Goal: Information Seeking & Learning: Learn about a topic

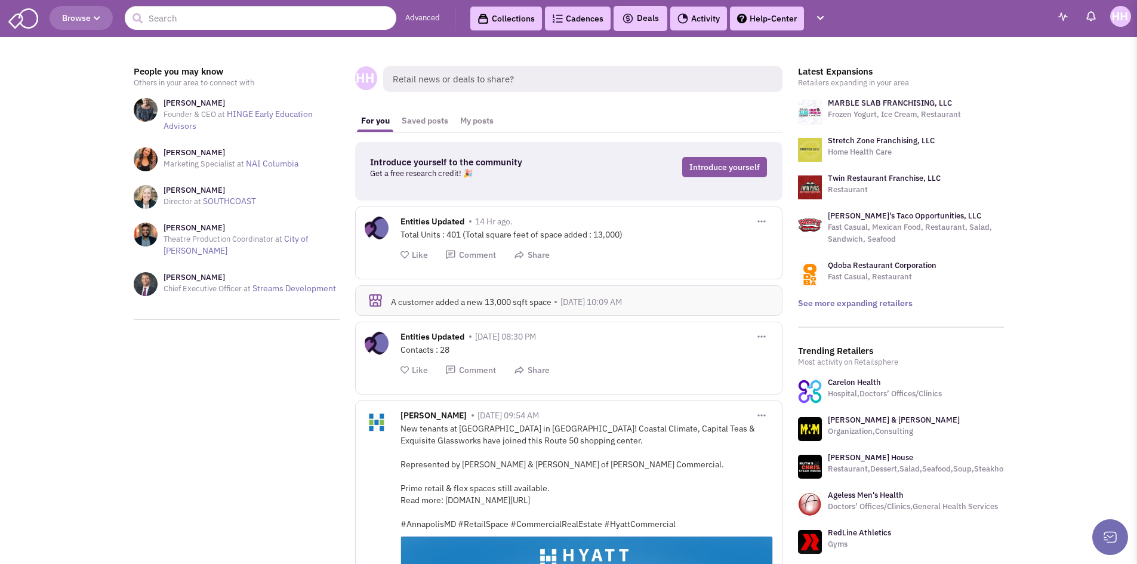
click at [98, 15] on icon "button" at bounding box center [97, 18] width 7 height 7
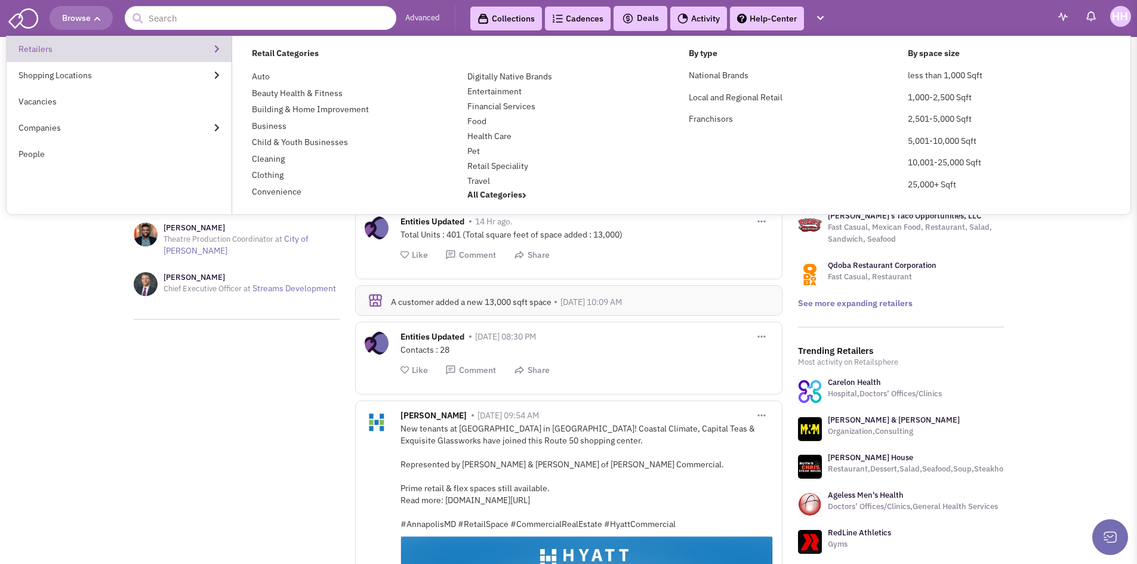
click at [95, 41] on link "Retailers" at bounding box center [119, 49] width 225 height 26
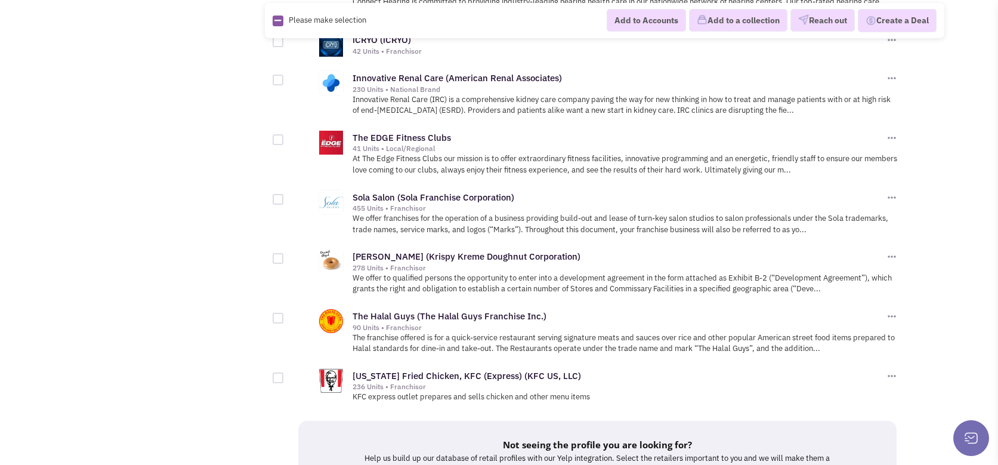
scroll to position [1134, 0]
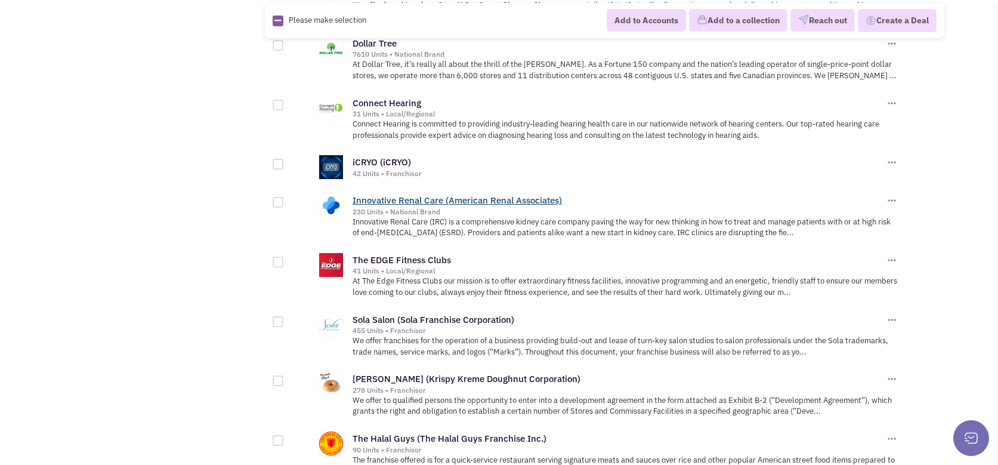
click at [391, 195] on link "Innovative Renal Care (American Renal Associates)" at bounding box center [457, 200] width 209 height 11
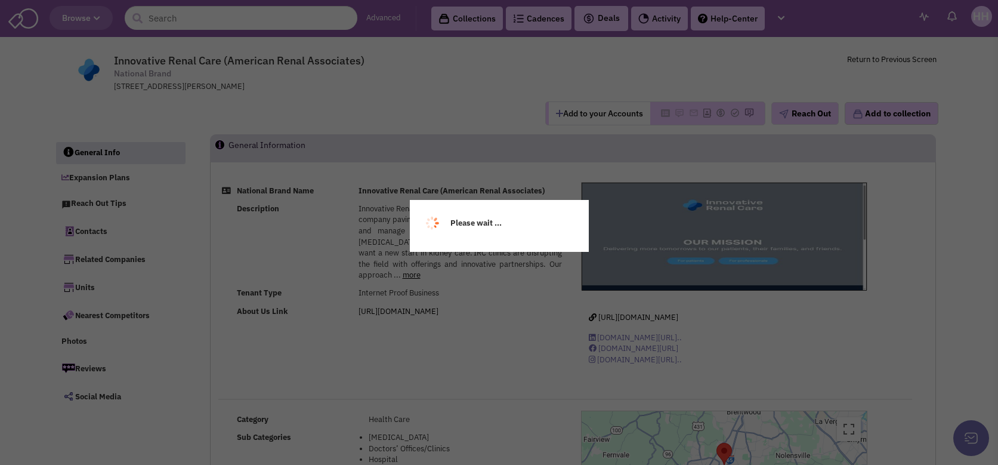
select select
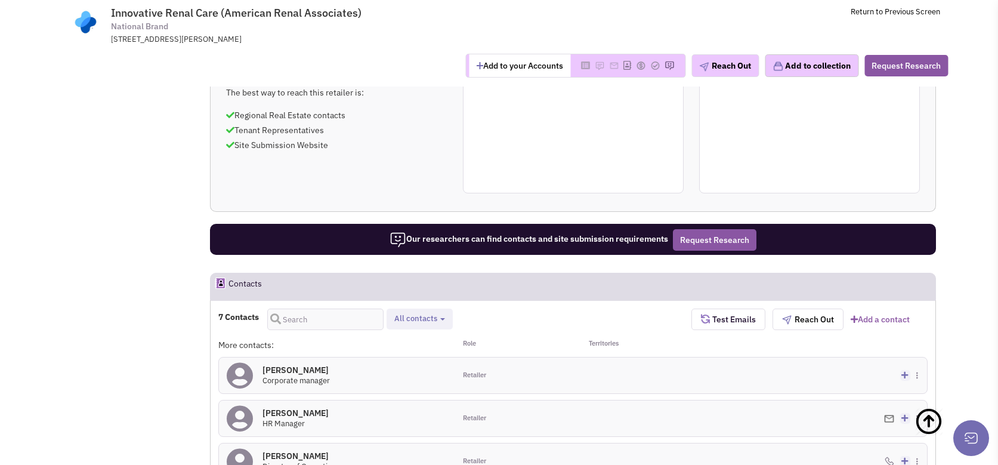
scroll to position [597, 0]
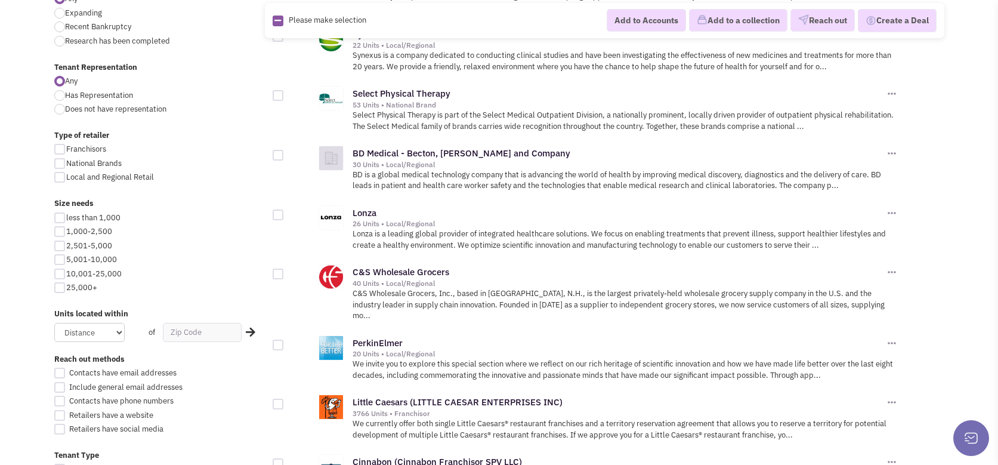
scroll to position [418, 0]
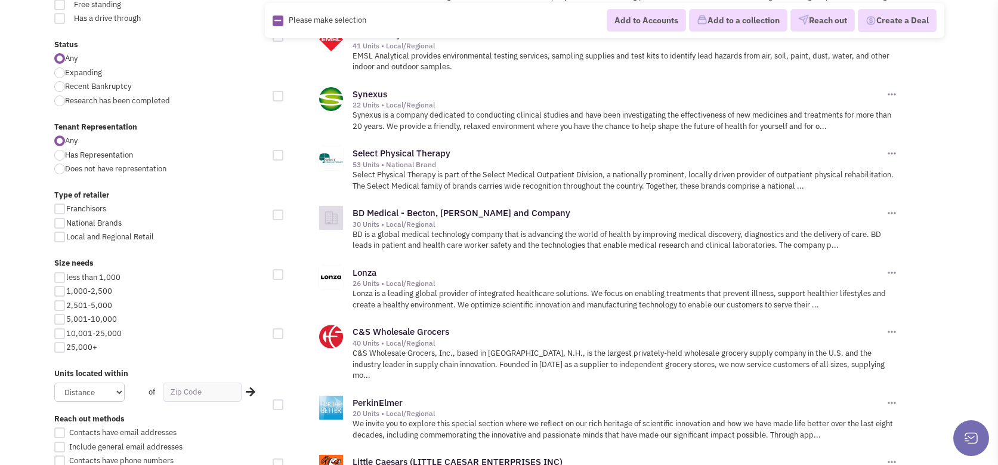
click at [111, 172] on span "Does not have representation" at bounding box center [115, 169] width 101 height 10
click at [73, 172] on input "Does not have representation" at bounding box center [69, 170] width 8 height 8
radio input "true"
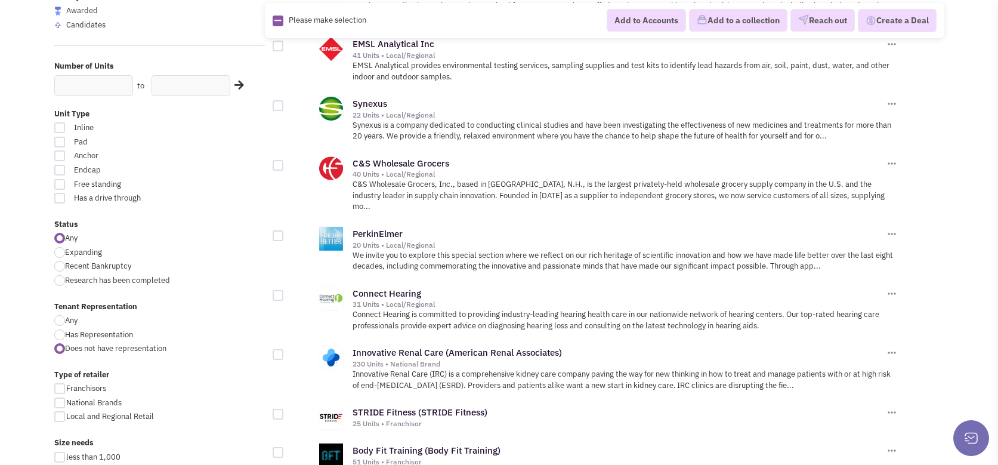
scroll to position [239, 0]
click at [82, 250] on span "Expanding" at bounding box center [83, 251] width 37 height 10
click at [73, 250] on input "Expanding" at bounding box center [69, 253] width 8 height 8
radio input "true"
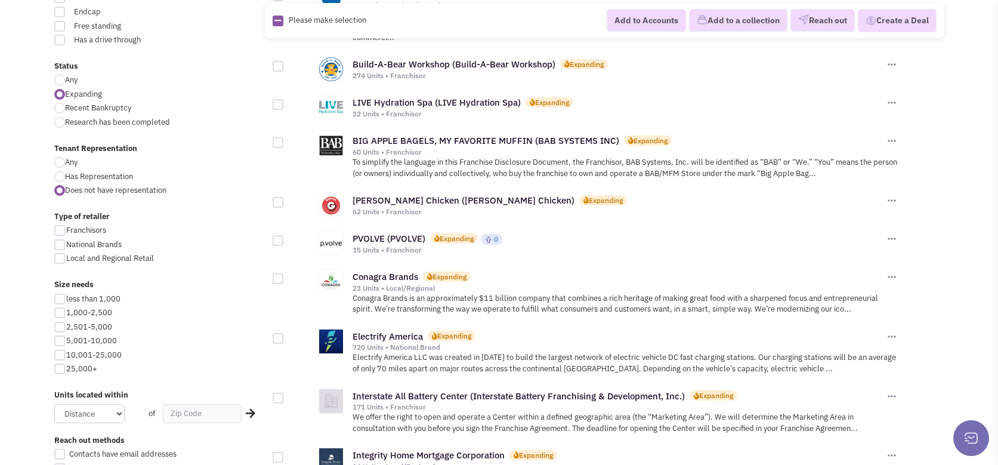
scroll to position [358, 0]
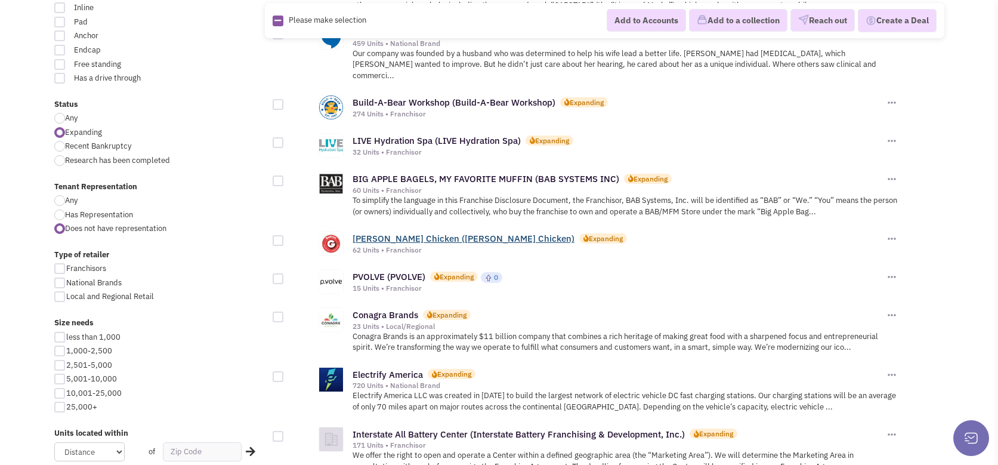
click at [463, 233] on link "[PERSON_NAME] Chicken ([PERSON_NAME] Chicken)" at bounding box center [464, 238] width 222 height 11
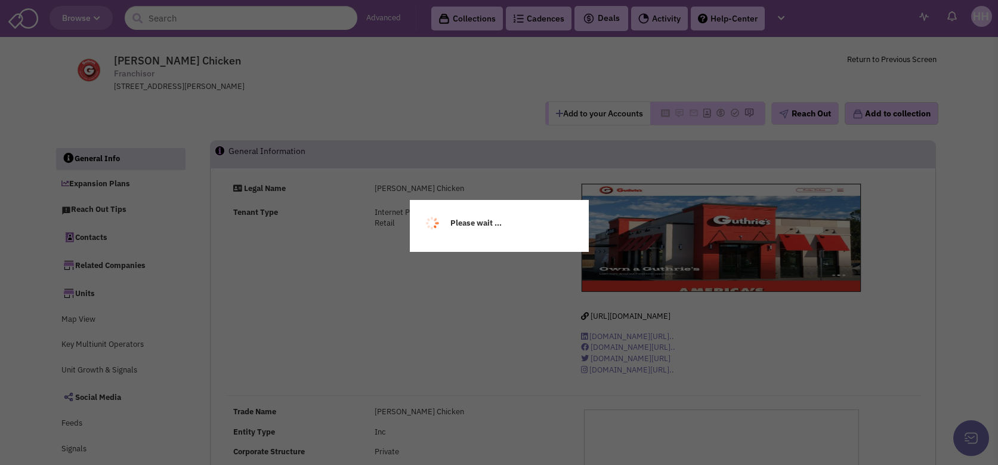
select select
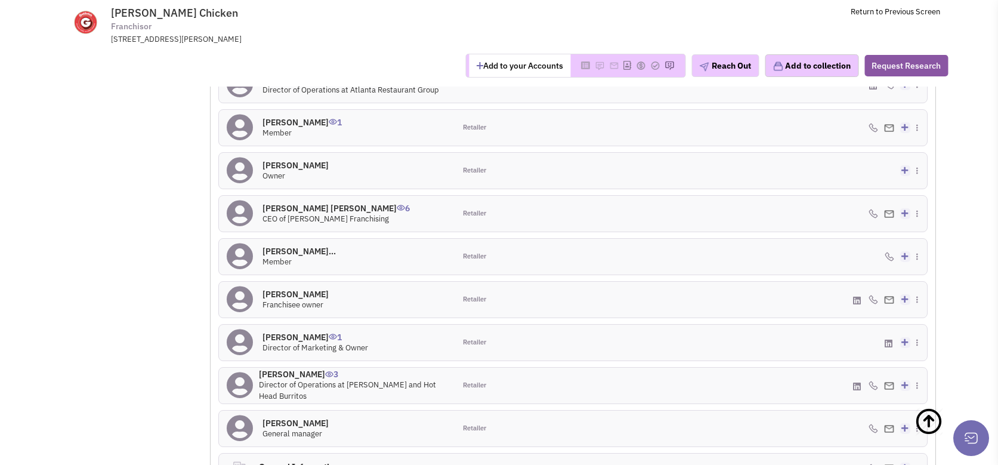
scroll to position [1075, 0]
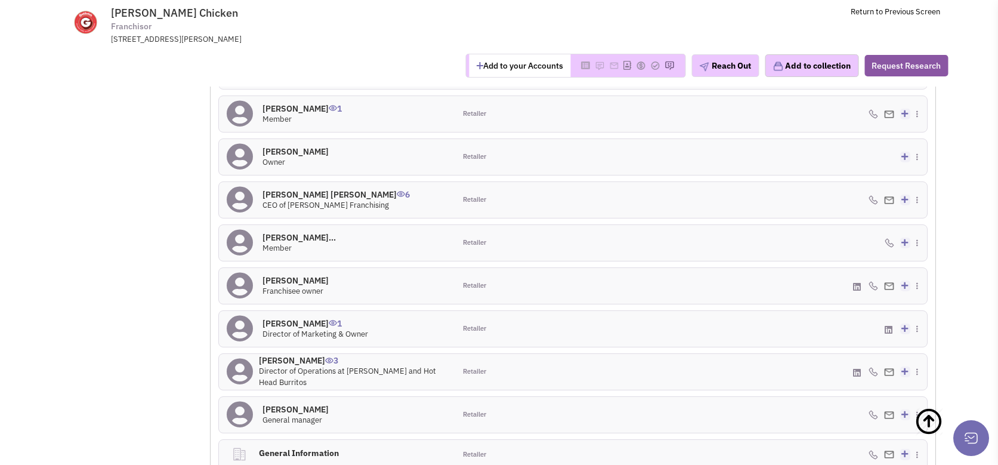
click at [330, 243] on form "10 Contacts Retailer contacts Site selection decision makers General contacts A…" at bounding box center [573, 251] width 710 height 495
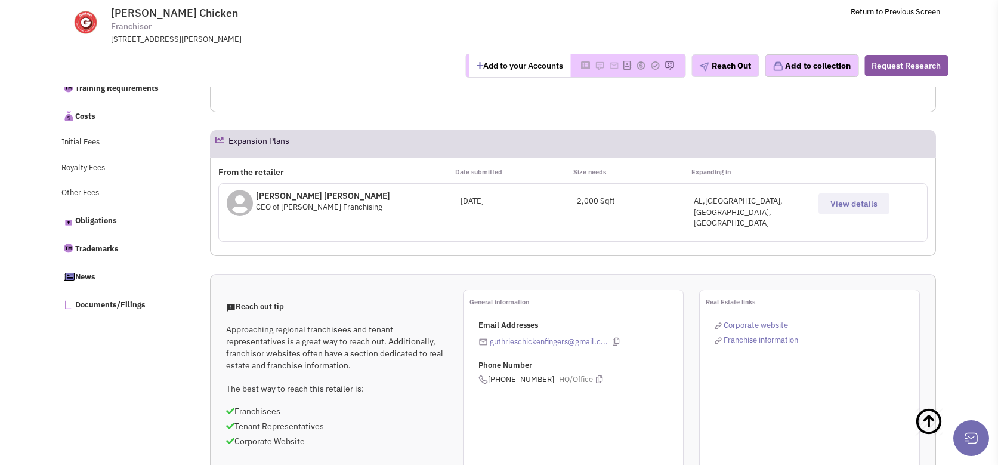
scroll to position [477, 0]
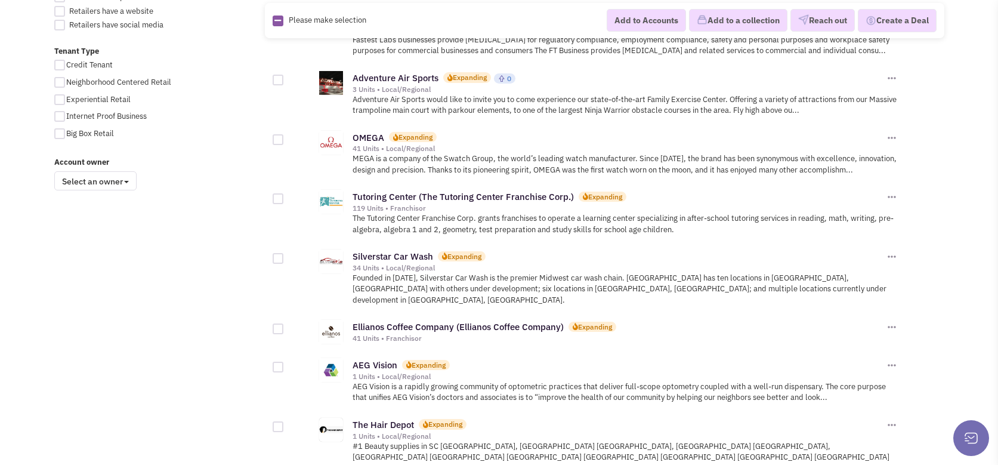
scroll to position [895, 0]
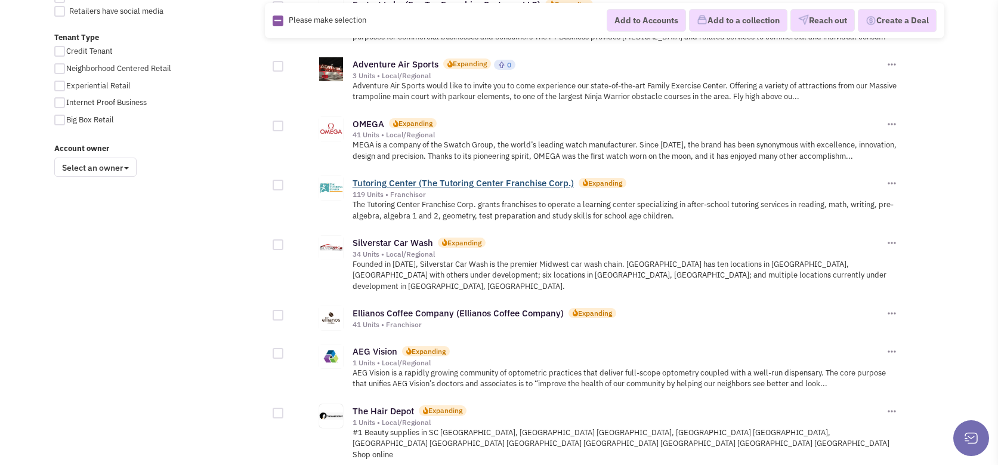
click at [392, 177] on link "Tutoring Center (The Tutoring Center Franchise Corp.)" at bounding box center [463, 182] width 221 height 11
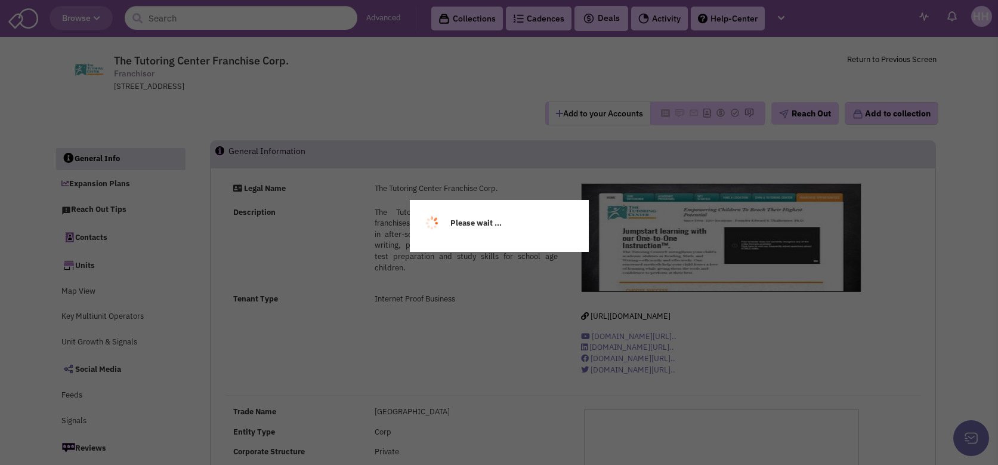
select select
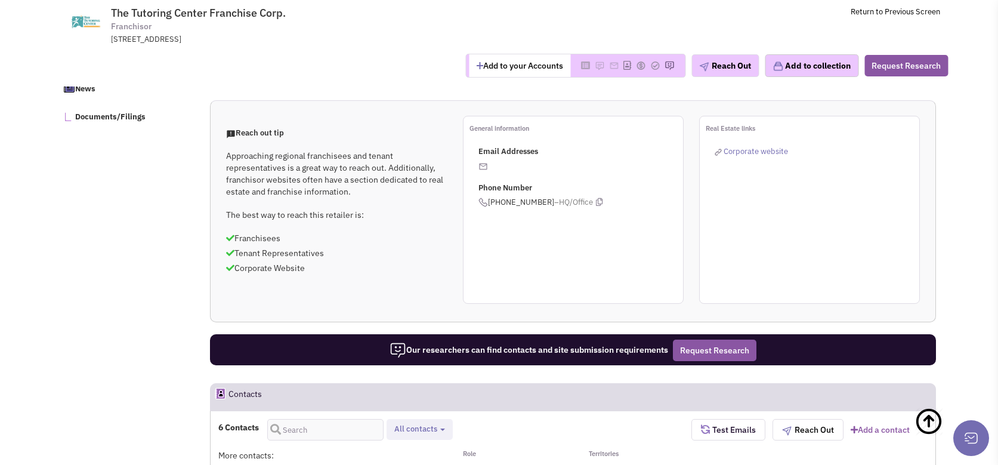
scroll to position [537, 0]
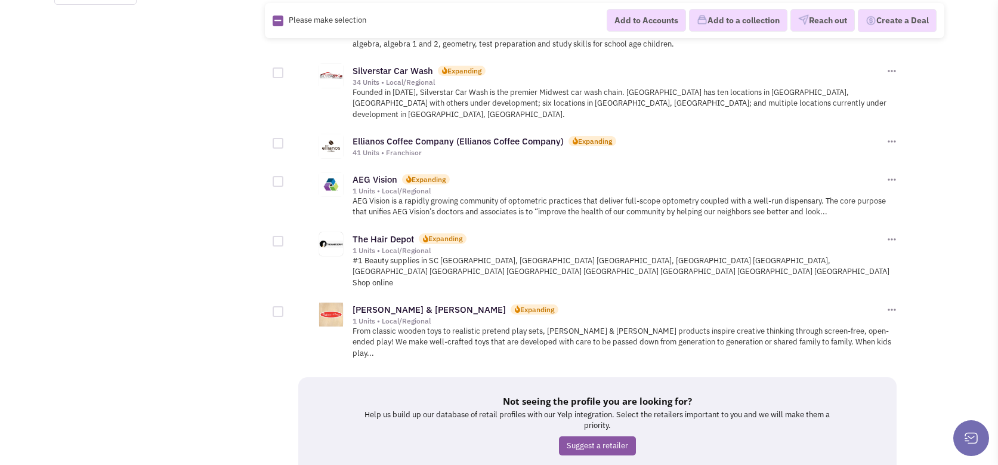
scroll to position [1074, 0]
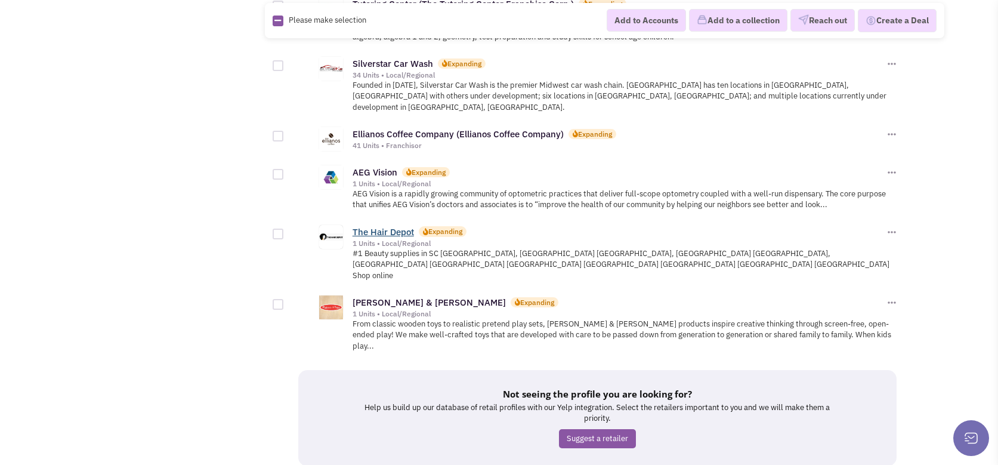
click at [380, 226] on link "The Hair Depot" at bounding box center [383, 231] width 61 height 11
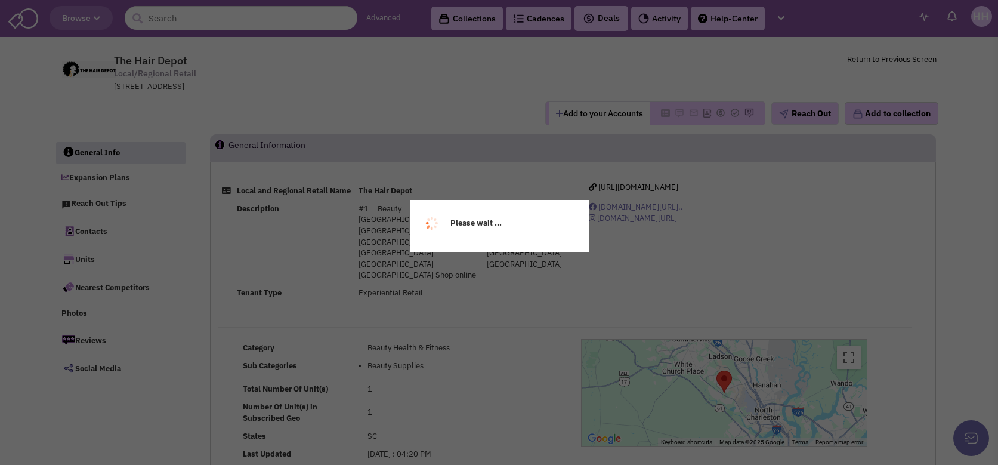
select select
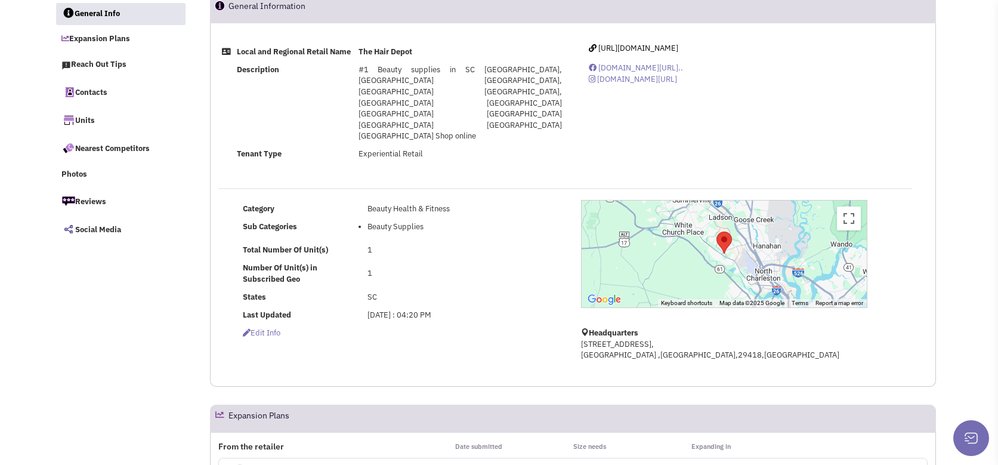
scroll to position [298, 0]
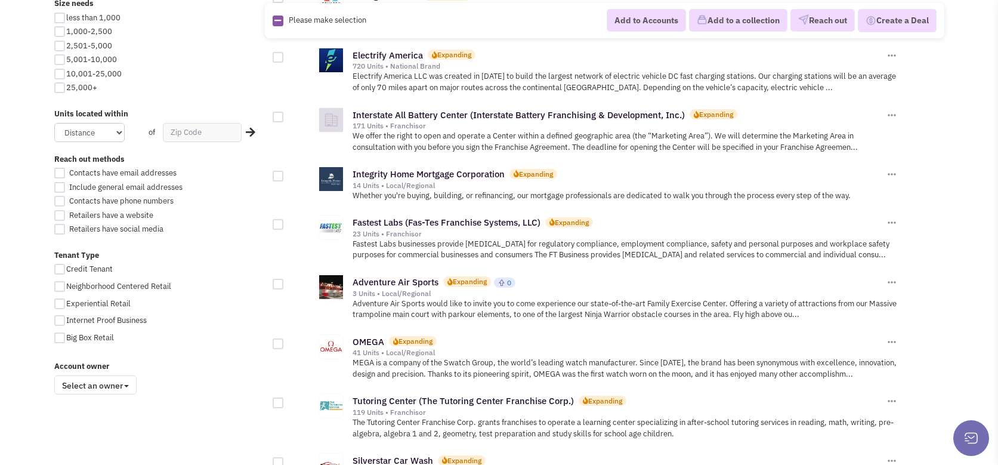
scroll to position [656, 0]
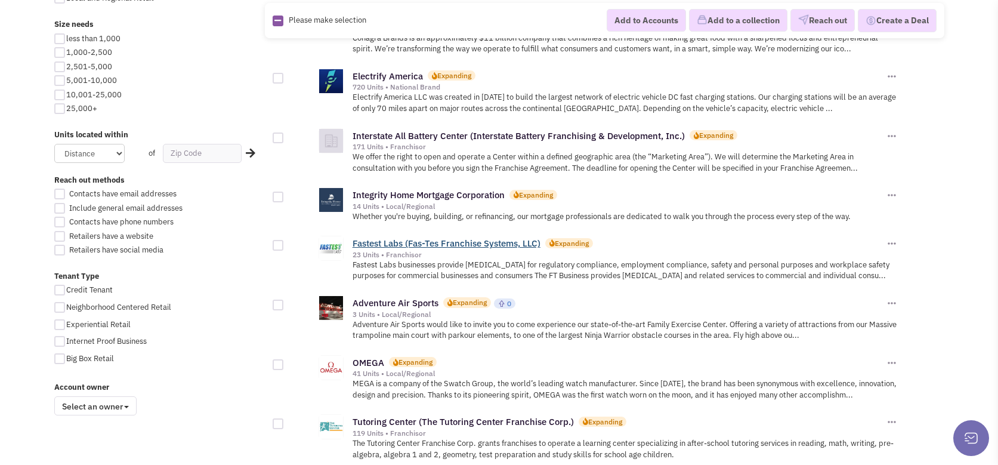
click at [457, 238] on link "Fastest Labs (Fas-Tes Franchise Systems, LLC)" at bounding box center [447, 243] width 188 height 11
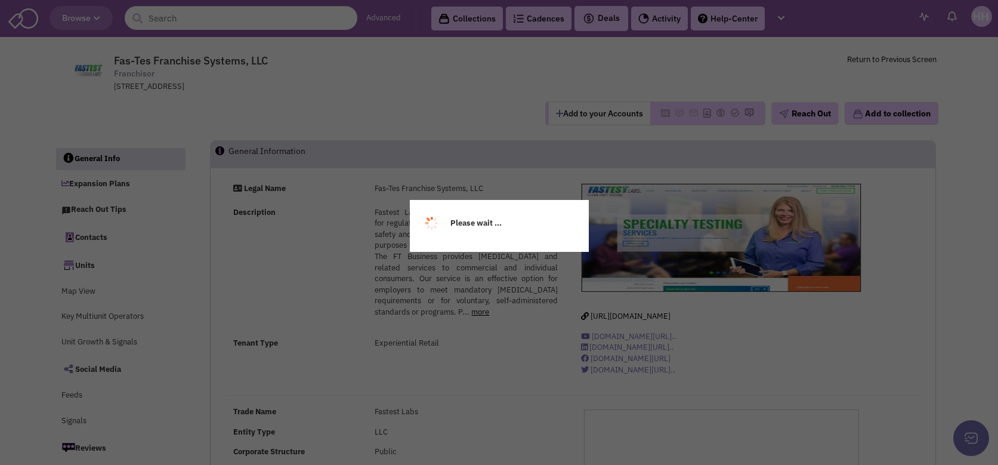
select select
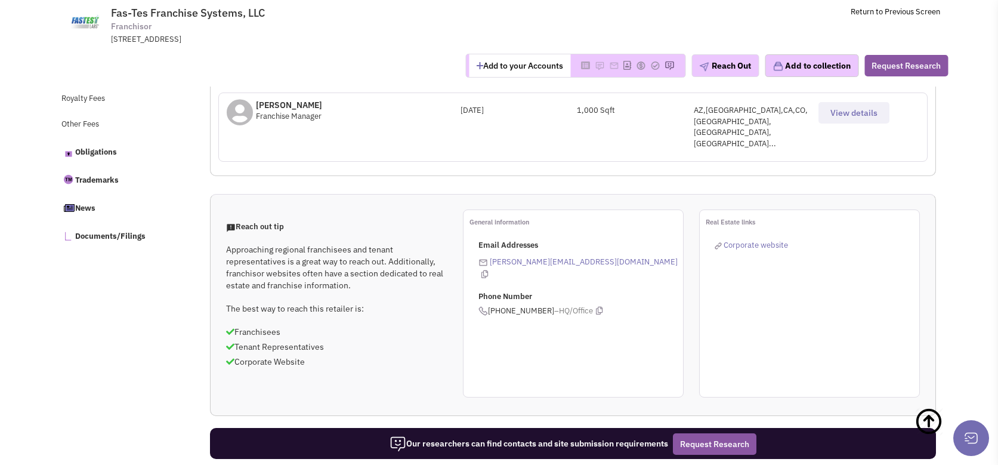
scroll to position [597, 0]
